Goal: Transaction & Acquisition: Purchase product/service

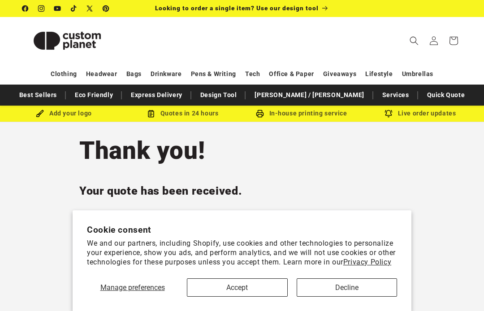
click at [264, 284] on button "Accept" at bounding box center [237, 287] width 101 height 18
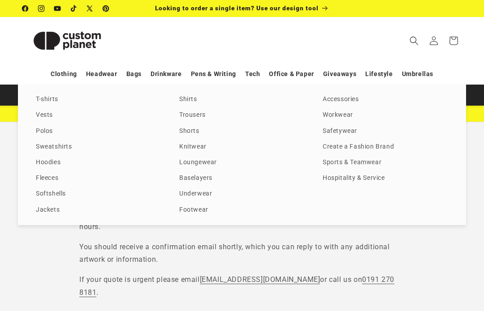
click at [59, 145] on link "Sweatshirts" at bounding box center [98, 147] width 125 height 12
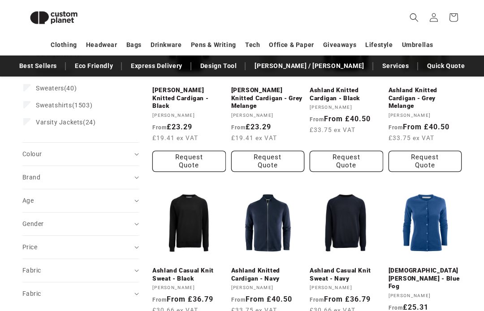
scroll to position [183, 0]
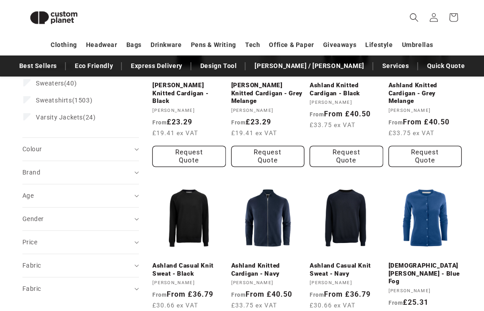
click at [126, 217] on div "Gender (0)" at bounding box center [76, 218] width 109 height 9
click at [42, 273] on span "Unisex" at bounding box center [46, 275] width 20 height 7
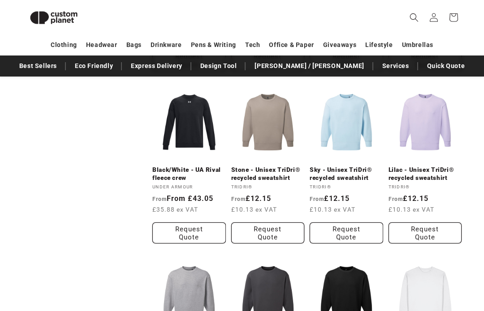
scroll to position [632, 0]
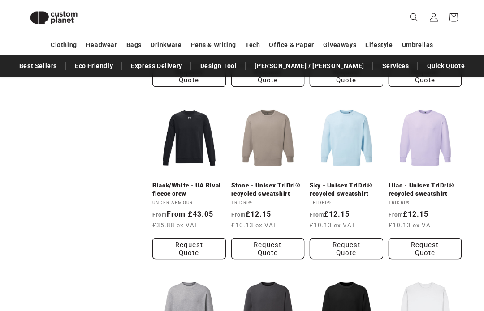
click at [427, 182] on link "Lilac - Unisex TriDri® recycled sweatshirt" at bounding box center [424, 190] width 73 height 16
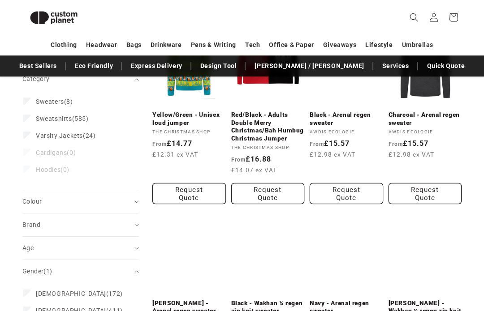
scroll to position [154, 0]
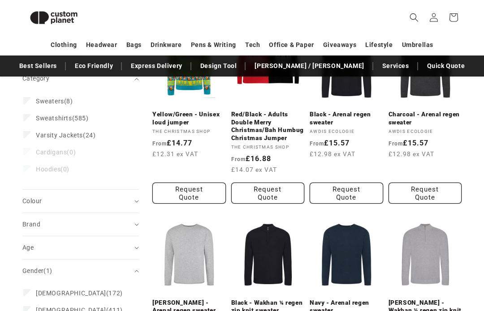
click at [133, 198] on summary "Colour (0)" at bounding box center [80, 201] width 116 height 23
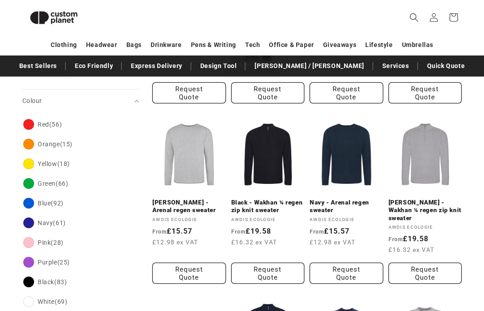
scroll to position [255, 0]
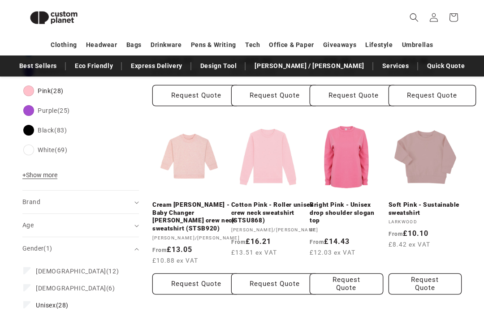
scroll to position [424, 0]
click at [263, 219] on link "Cotton Pink - Roller unisex crew neck sweatshirt (STSU868)" at bounding box center [274, 213] width 87 height 24
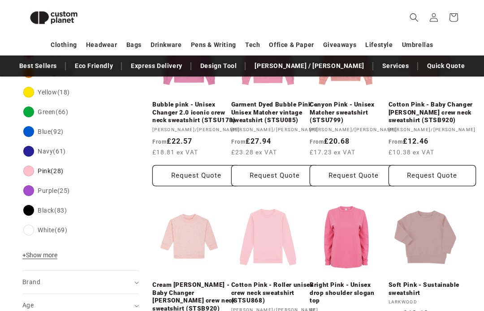
scroll to position [344, 0]
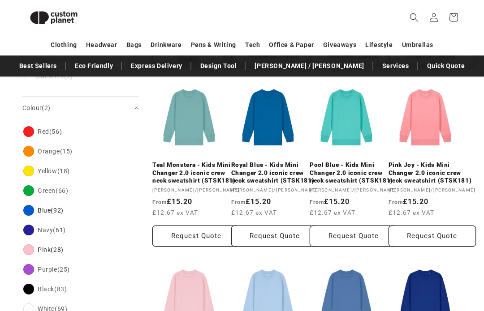
scroll to position [284, 0]
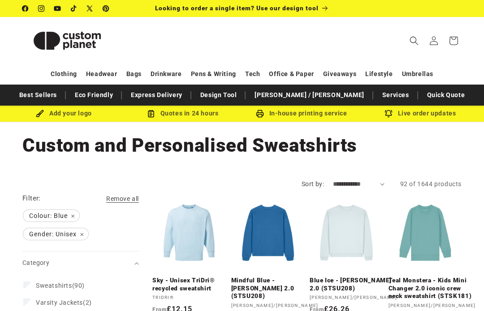
click at [418, 38] on icon "Search" at bounding box center [413, 40] width 9 height 9
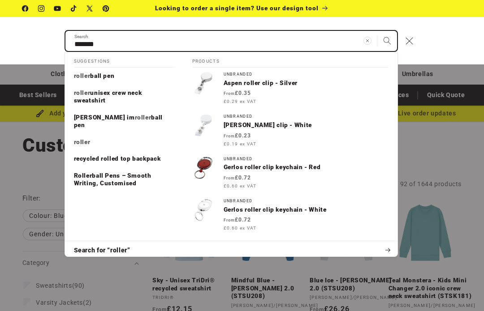
type input "******"
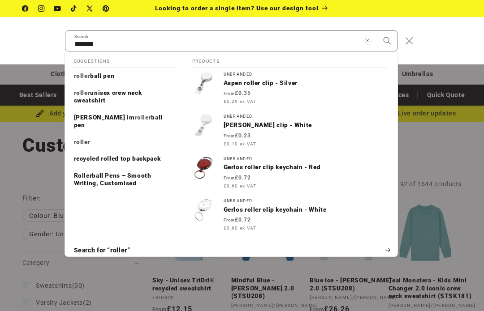
click at [118, 92] on span "unisex crew neck sweatshirt" at bounding box center [108, 96] width 68 height 15
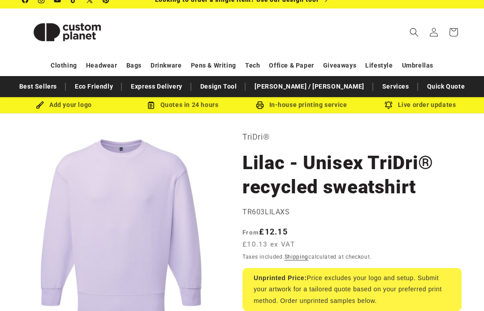
scroll to position [9, 0]
click at [389, 163] on h1 "Lilac - Unisex TriDri® recycled sweatshirt" at bounding box center [351, 175] width 219 height 48
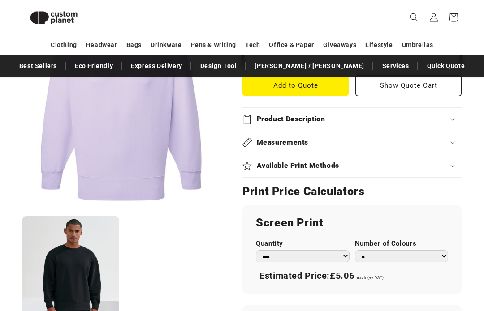
scroll to position [400, 0]
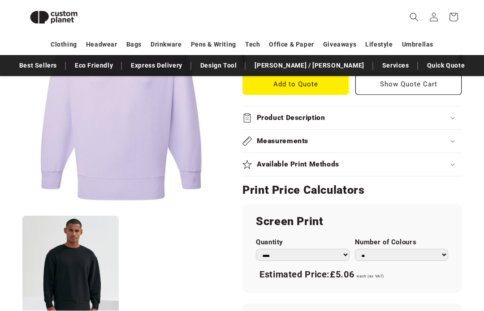
click at [453, 123] on div "Product Description" at bounding box center [351, 118] width 219 height 9
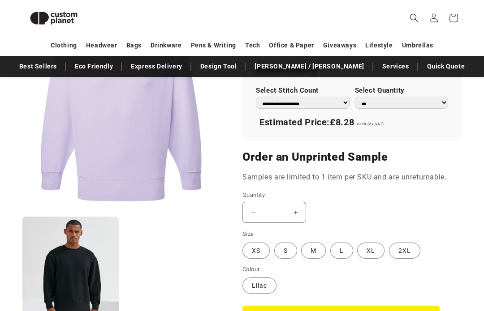
scroll to position [782, 0]
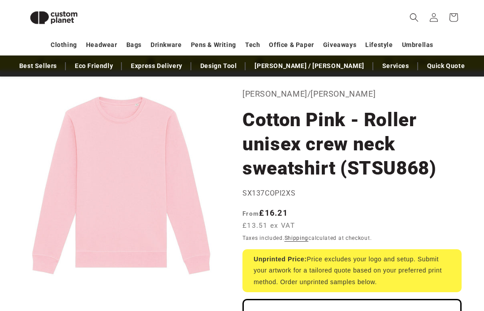
scroll to position [39, 0]
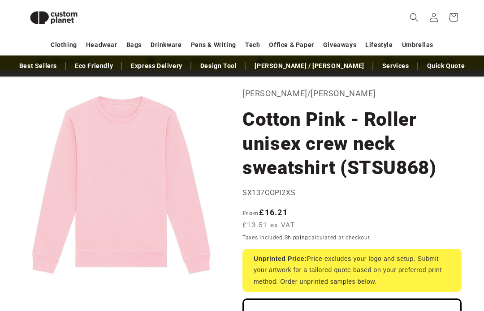
click at [279, 89] on p "Stanley/Stella" at bounding box center [351, 94] width 219 height 14
click at [273, 93] on p "Stanley/Stella" at bounding box center [351, 94] width 219 height 14
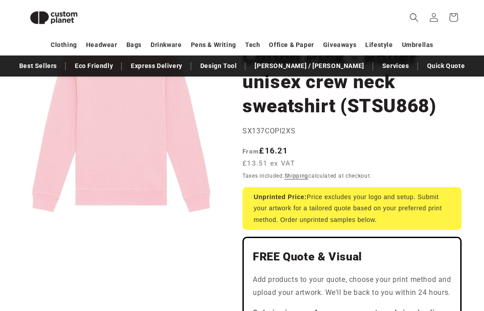
scroll to position [0, 0]
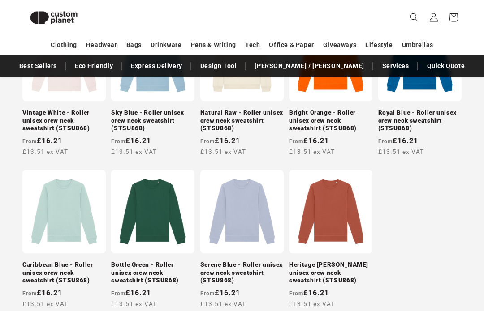
scroll to position [725, 0]
